Goal: Task Accomplishment & Management: Manage account settings

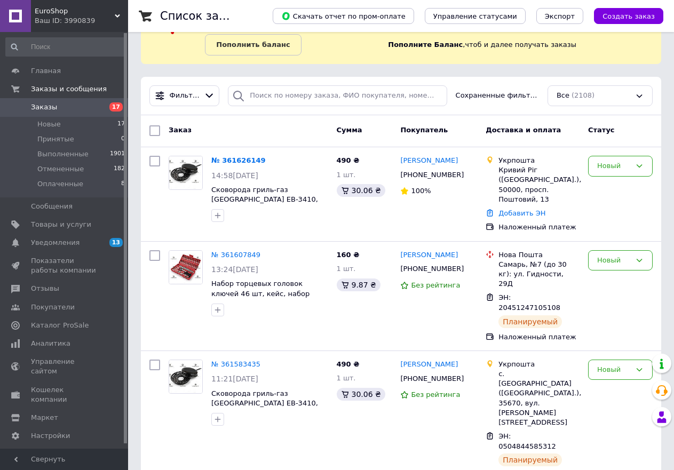
scroll to position [53, 0]
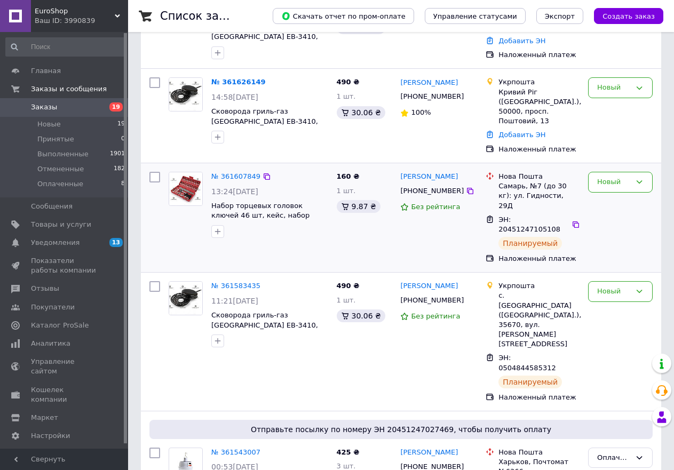
scroll to position [427, 0]
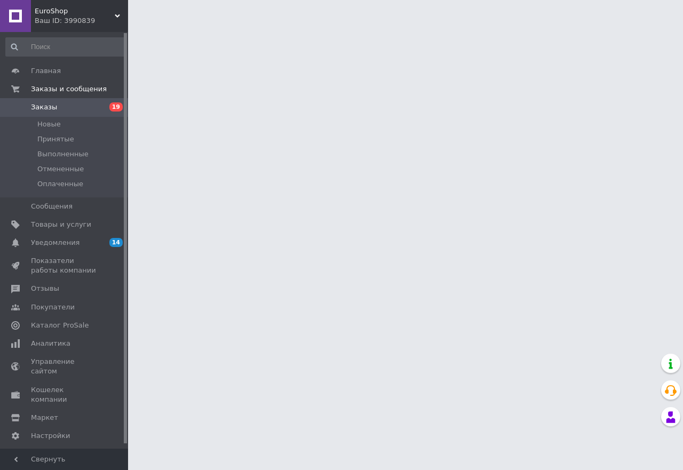
click at [68, 106] on span "Заказы" at bounding box center [65, 107] width 68 height 10
